Goal: Find specific page/section: Find specific page/section

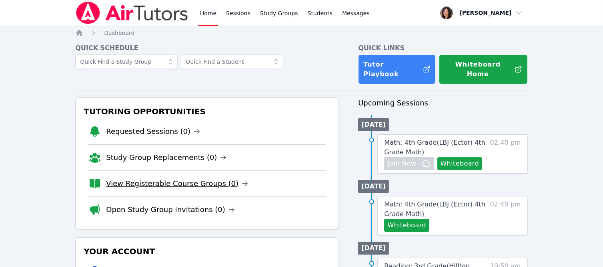
click at [165, 178] on link "View Registerable Course Groups (0)" at bounding box center [177, 183] width 142 height 11
